Goal: Task Accomplishment & Management: Complete application form

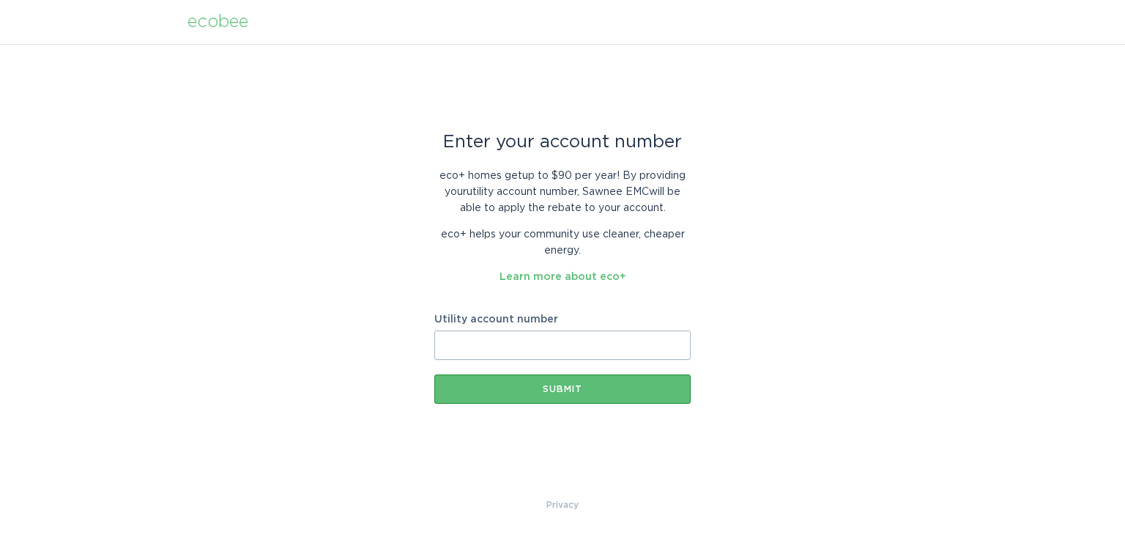
paste input "2184414001"
type input "2184414001"
drag, startPoint x: 466, startPoint y: 333, endPoint x: 503, endPoint y: 166, distance: 171.2
click at [503, 166] on div "eco+ homes get up to $90 per year ! By providing your utility account number , …" at bounding box center [562, 221] width 256 height 127
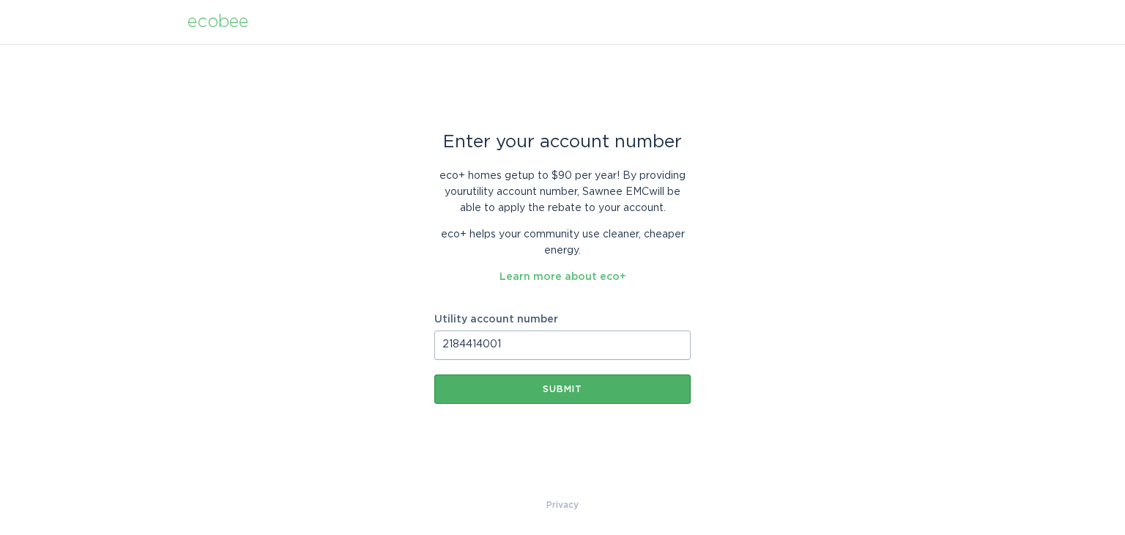
click at [546, 389] on div "Submit" at bounding box center [563, 389] width 242 height 9
